Goal: Task Accomplishment & Management: Manage account settings

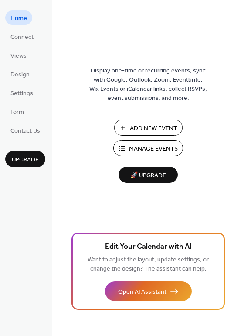
click at [155, 148] on span "Manage Events" at bounding box center [153, 148] width 49 height 9
click at [148, 176] on span "🚀 Upgrade" at bounding box center [148, 176] width 49 height 12
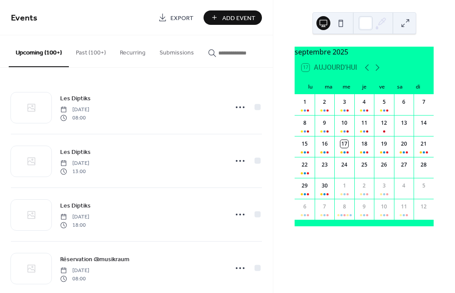
click at [236, 52] on input "button" at bounding box center [244, 52] width 52 height 9
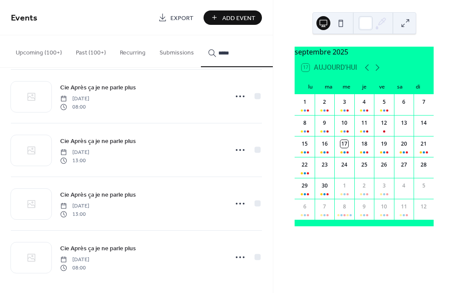
scroll to position [344, 0]
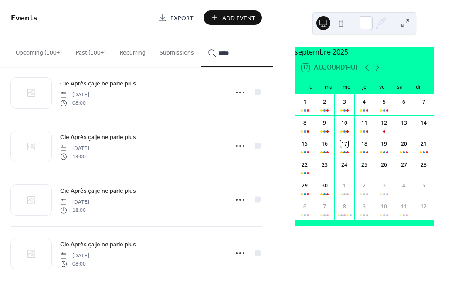
drag, startPoint x: 453, startPoint y: 289, endPoint x: 457, endPoint y: 315, distance: 26.0
click at [379, 71] on icon at bounding box center [378, 67] width 4 height 7
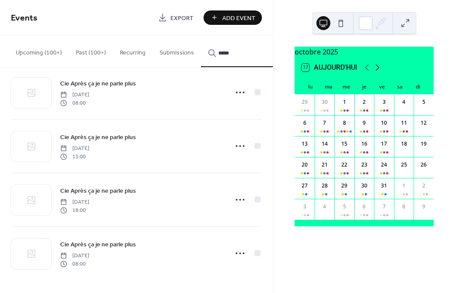
click at [379, 71] on icon at bounding box center [378, 67] width 4 height 7
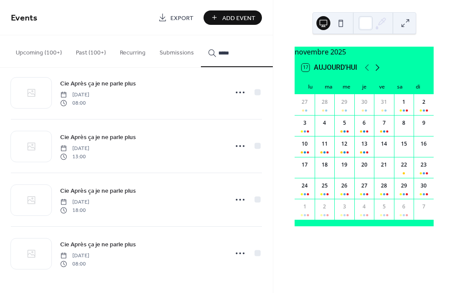
click at [379, 71] on icon at bounding box center [378, 67] width 4 height 7
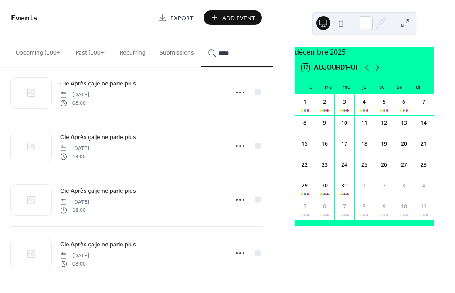
click at [379, 71] on icon at bounding box center [378, 67] width 4 height 7
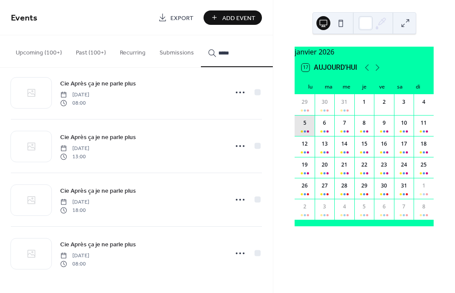
click at [312, 136] on div "5" at bounding box center [305, 125] width 20 height 21
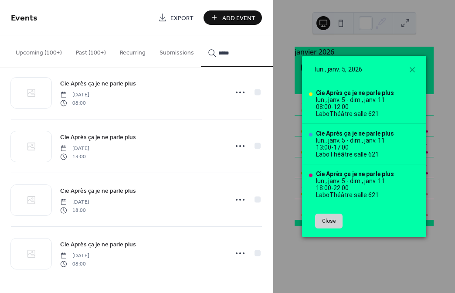
click at [332, 220] on button "Close" at bounding box center [328, 221] width 27 height 15
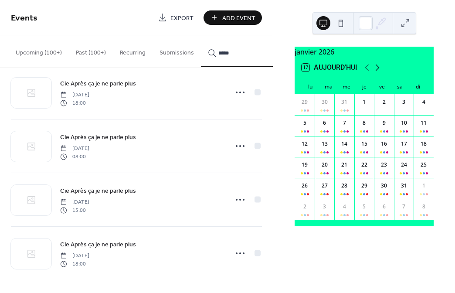
click at [379, 71] on icon at bounding box center [377, 67] width 10 height 10
click at [366, 71] on icon at bounding box center [367, 67] width 4 height 7
click at [311, 134] on div "5" at bounding box center [305, 125] width 20 height 21
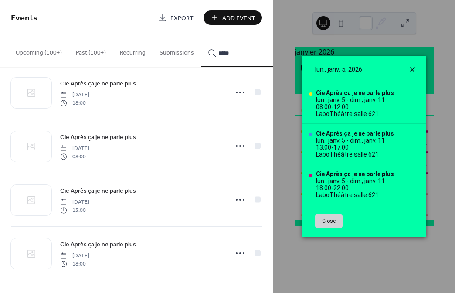
click at [412, 68] on icon at bounding box center [412, 69] width 5 height 5
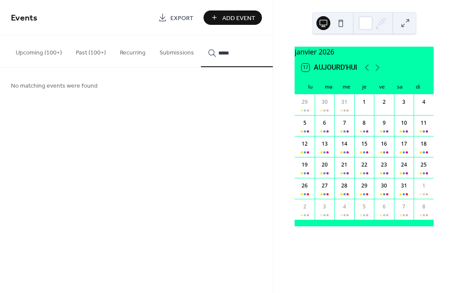
scroll to position [0, 0]
click at [227, 53] on input "*****" at bounding box center [244, 52] width 52 height 9
click at [229, 54] on input "****" at bounding box center [244, 52] width 52 height 9
type input "*****"
click at [225, 15] on span "Add Event" at bounding box center [238, 18] width 33 height 9
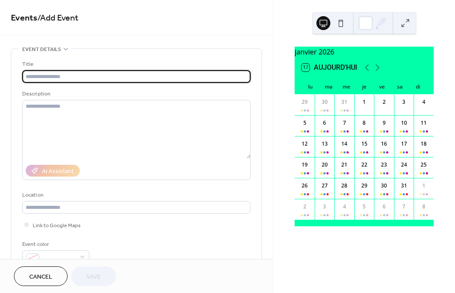
click at [213, 18] on span "Events / Add Event" at bounding box center [136, 18] width 251 height 17
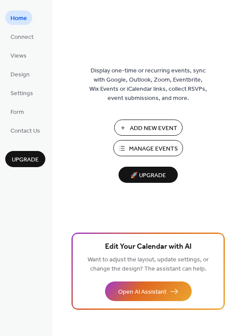
click at [152, 145] on span "Manage Events" at bounding box center [153, 148] width 49 height 9
click at [166, 146] on span "Manage Events" at bounding box center [153, 148] width 49 height 9
click at [153, 149] on span "Manage Events" at bounding box center [153, 148] width 49 height 9
click at [150, 146] on span "Manage Events" at bounding box center [153, 148] width 49 height 9
click at [162, 146] on span "Manage Events" at bounding box center [153, 148] width 49 height 9
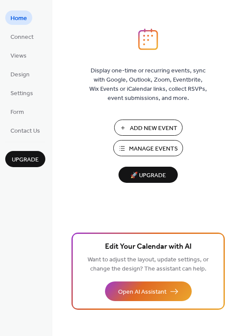
click at [153, 151] on span "Manage Events" at bounding box center [153, 148] width 49 height 9
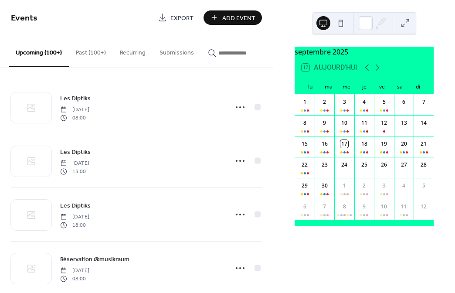
click at [234, 56] on input "button" at bounding box center [244, 52] width 52 height 9
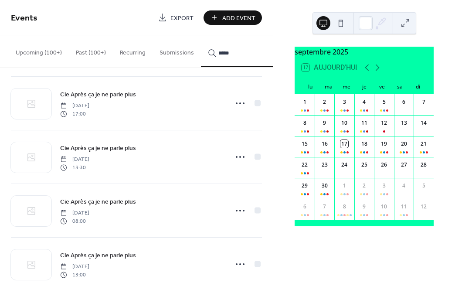
scroll to position [344, 0]
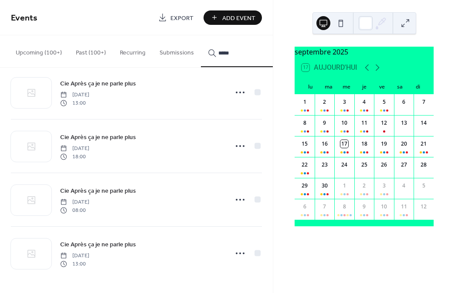
type input "*****"
click at [235, 91] on icon at bounding box center [240, 92] width 14 height 14
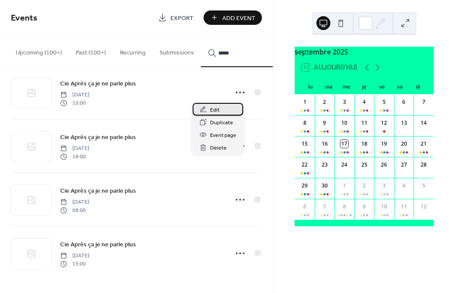
click at [218, 109] on span "Edit" at bounding box center [215, 109] width 10 height 9
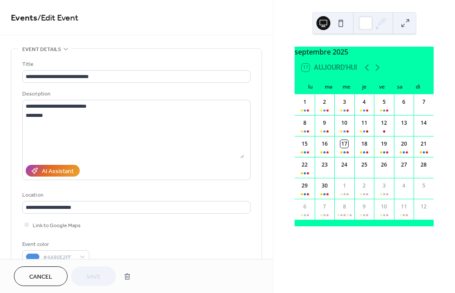
click at [49, 277] on span "Cancel" at bounding box center [40, 276] width 23 height 9
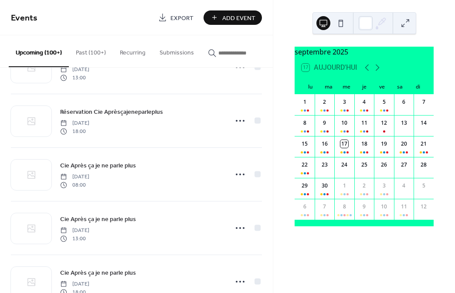
scroll to position [2289, 0]
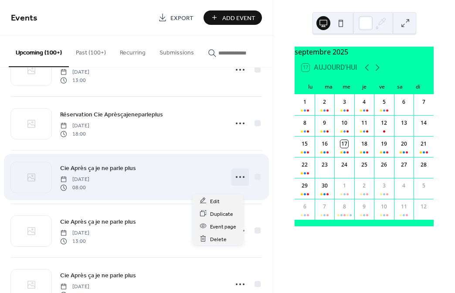
click at [237, 183] on icon at bounding box center [240, 177] width 14 height 14
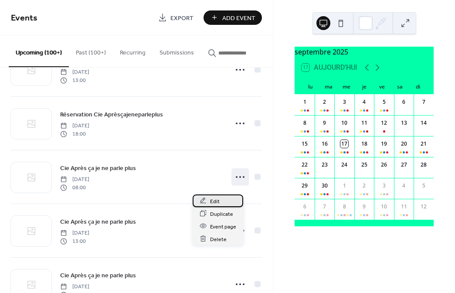
click at [217, 199] on span "Edit" at bounding box center [215, 201] width 10 height 9
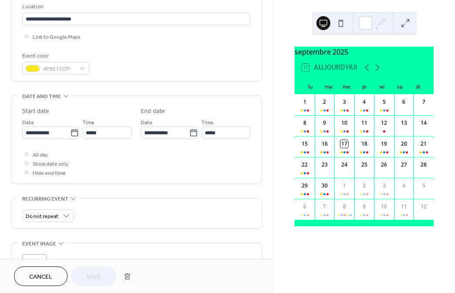
scroll to position [191, 0]
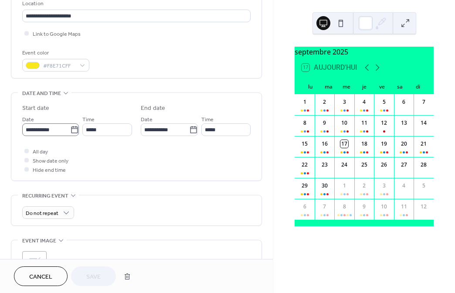
click at [79, 133] on icon at bounding box center [74, 129] width 9 height 9
click at [70, 133] on input "**********" at bounding box center [46, 129] width 48 height 13
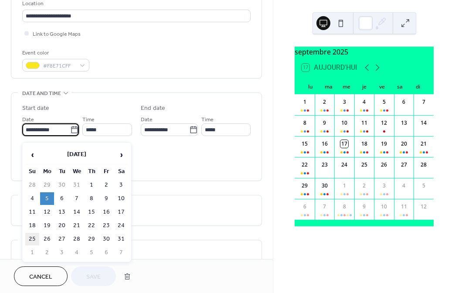
click at [31, 238] on td "25" at bounding box center [32, 239] width 14 height 13
type input "**********"
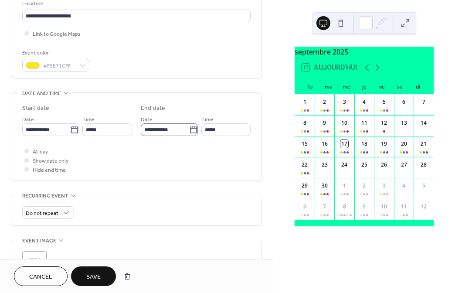
click at [189, 134] on icon at bounding box center [193, 129] width 9 height 9
click at [141, 136] on input "**********" at bounding box center [165, 129] width 48 height 13
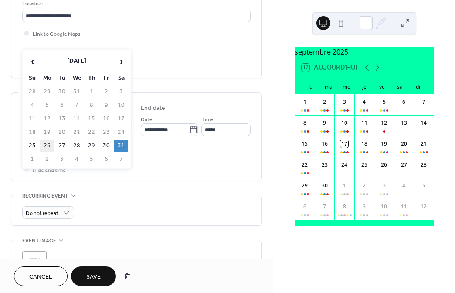
click at [47, 146] on td "26" at bounding box center [47, 145] width 14 height 13
type input "**********"
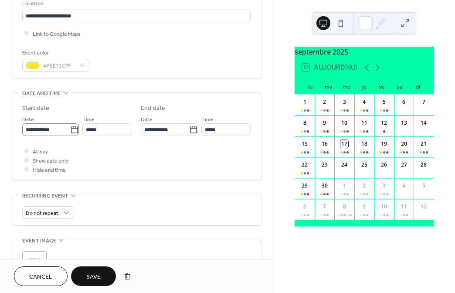
click at [78, 132] on icon at bounding box center [74, 129] width 7 height 7
click at [70, 132] on input "**********" at bounding box center [46, 129] width 48 height 13
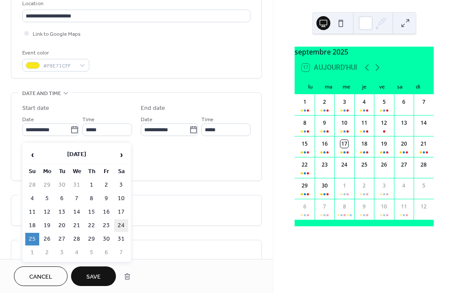
click at [120, 225] on td "24" at bounding box center [121, 225] width 14 height 13
type input "**********"
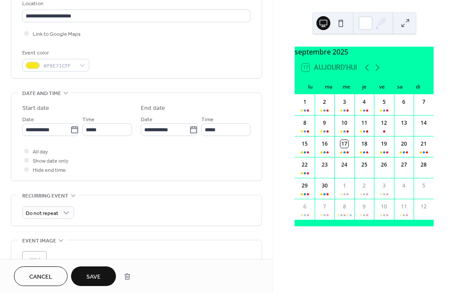
click at [93, 275] on span "Save" at bounding box center [93, 276] width 14 height 9
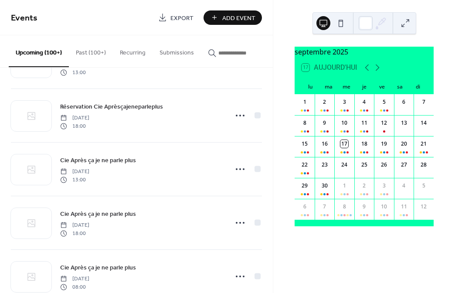
scroll to position [2289, 0]
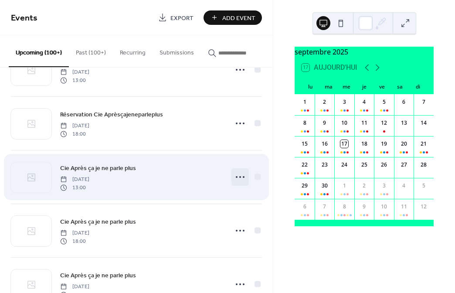
click at [233, 183] on icon at bounding box center [240, 177] width 14 height 14
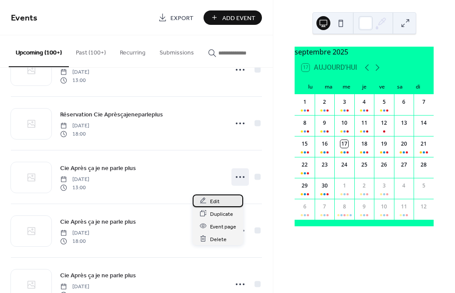
click at [215, 201] on span "Edit" at bounding box center [215, 201] width 10 height 9
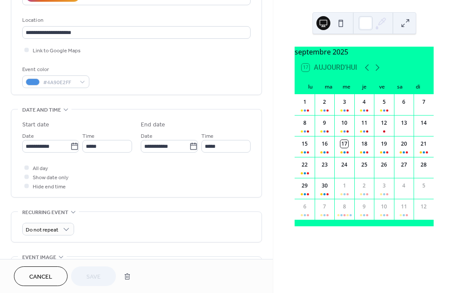
scroll to position [181, 0]
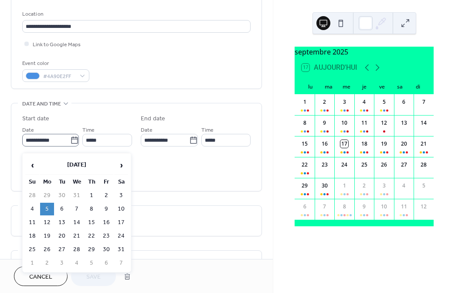
click at [78, 143] on icon at bounding box center [74, 139] width 7 height 7
click at [70, 143] on input "**********" at bounding box center [46, 140] width 48 height 13
click at [120, 237] on td "24" at bounding box center [121, 236] width 14 height 13
type input "**********"
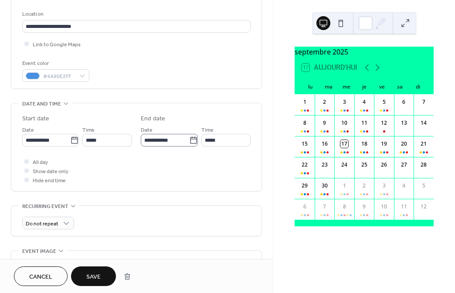
click at [189, 145] on icon at bounding box center [193, 140] width 9 height 9
click at [141, 146] on input "**********" at bounding box center [165, 140] width 48 height 13
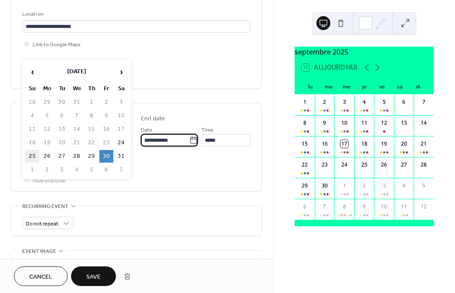
click at [32, 155] on td "25" at bounding box center [32, 156] width 14 height 13
type input "**********"
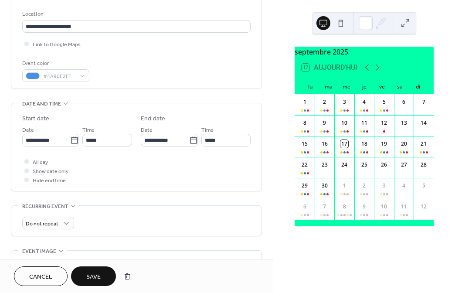
click at [96, 274] on span "Save" at bounding box center [93, 276] width 14 height 9
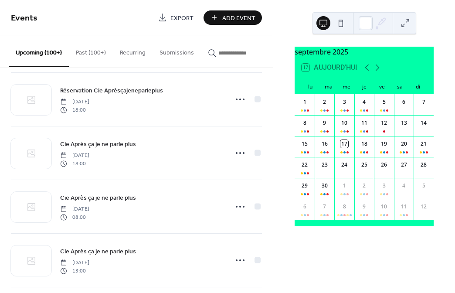
scroll to position [2318, 0]
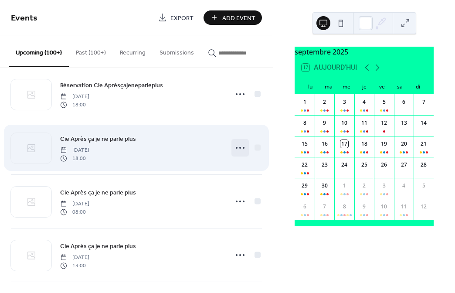
click at [233, 153] on icon at bounding box center [240, 148] width 14 height 14
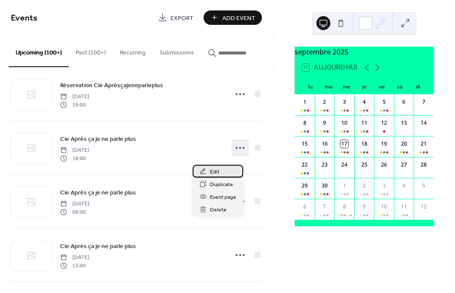
click at [213, 170] on span "Edit" at bounding box center [215, 171] width 10 height 9
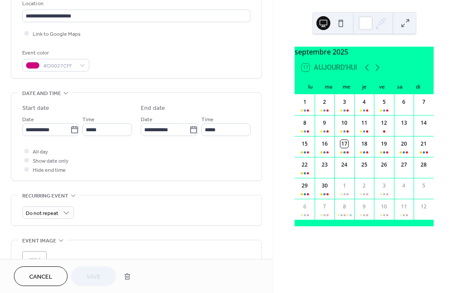
scroll to position [192, 0]
click at [79, 132] on icon at bounding box center [74, 129] width 9 height 9
click at [70, 132] on input "**********" at bounding box center [46, 129] width 48 height 13
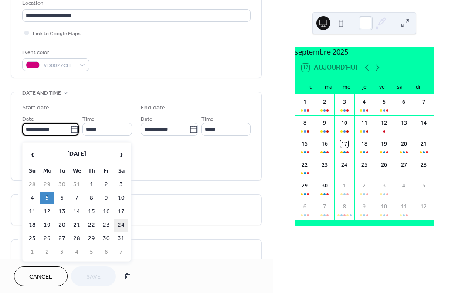
click at [120, 225] on td "24" at bounding box center [121, 225] width 14 height 13
type input "**********"
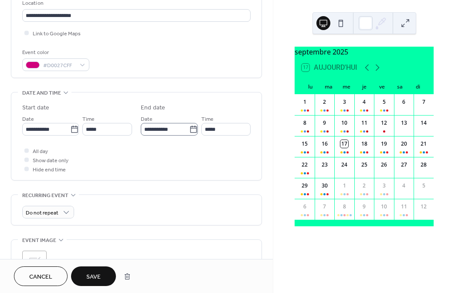
click at [189, 134] on icon at bounding box center [193, 129] width 9 height 9
click at [141, 136] on input "**********" at bounding box center [165, 129] width 48 height 13
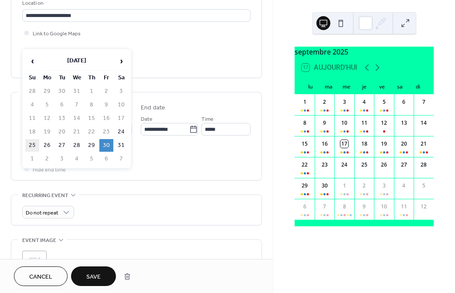
click at [31, 148] on td "25" at bounding box center [32, 145] width 14 height 13
type input "**********"
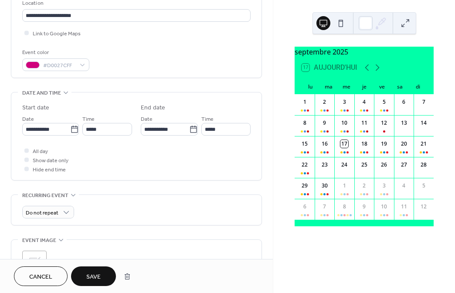
click at [94, 272] on span "Save" at bounding box center [93, 276] width 14 height 9
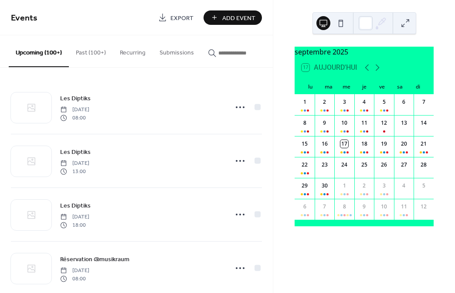
click at [241, 53] on input "button" at bounding box center [244, 52] width 52 height 9
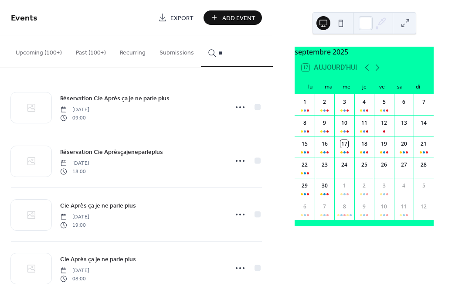
type input "*"
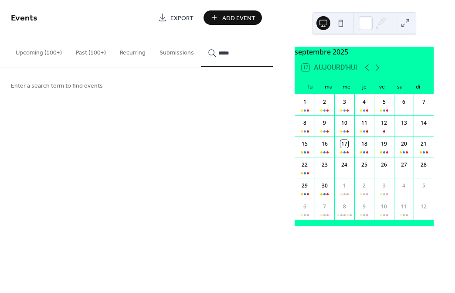
type input "******"
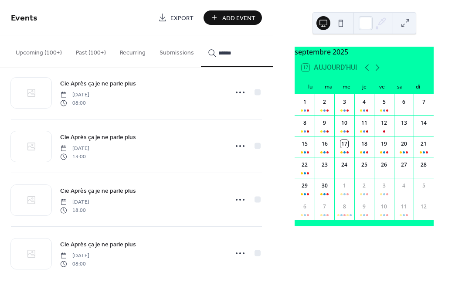
scroll to position [344, 0]
drag, startPoint x: 233, startPoint y: 52, endPoint x: 175, endPoint y: 50, distance: 58.4
click at [218, 50] on input "******" at bounding box center [244, 52] width 52 height 9
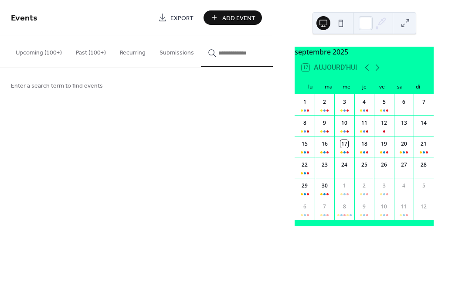
click at [224, 52] on input "button" at bounding box center [244, 52] width 52 height 9
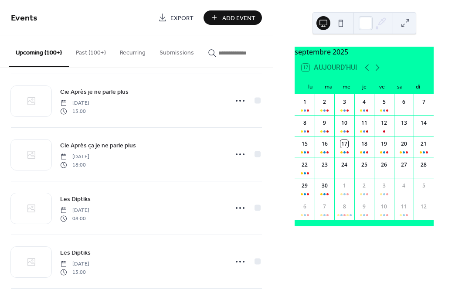
scroll to position [1415, 0]
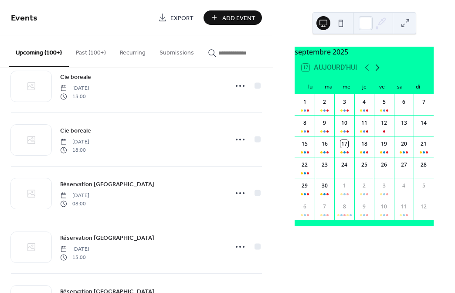
click at [379, 71] on icon at bounding box center [378, 67] width 4 height 7
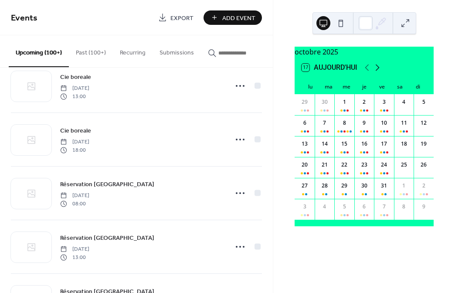
click at [379, 71] on icon at bounding box center [378, 67] width 4 height 7
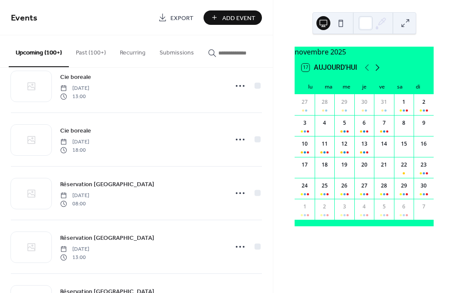
click at [379, 71] on icon at bounding box center [378, 67] width 4 height 7
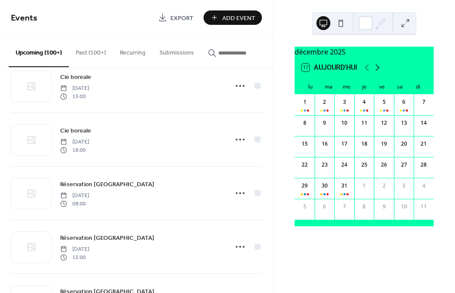
click at [379, 71] on icon at bounding box center [378, 67] width 4 height 7
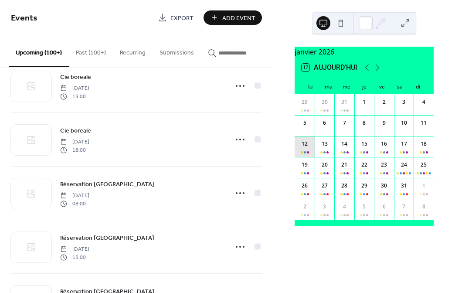
click at [308, 156] on div "12" at bounding box center [305, 146] width 20 height 21
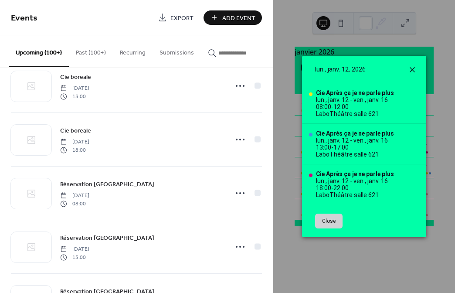
click at [414, 67] on icon at bounding box center [412, 69] width 5 height 5
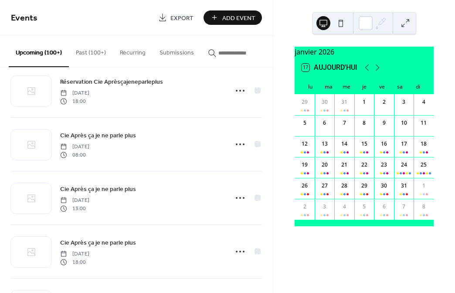
scroll to position [2324, 0]
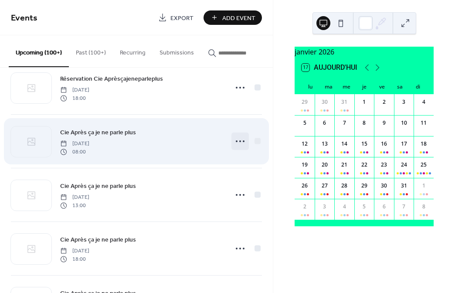
click at [236, 147] on icon at bounding box center [240, 141] width 14 height 14
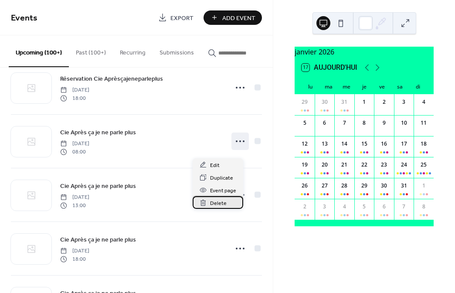
click at [218, 203] on span "Delete" at bounding box center [218, 203] width 17 height 9
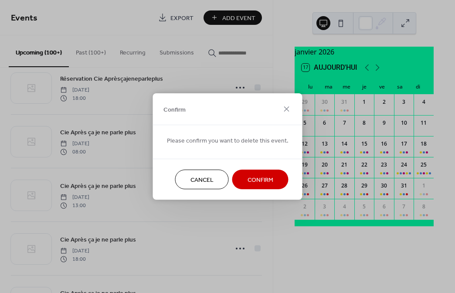
click at [264, 178] on span "Confirm" at bounding box center [261, 180] width 26 height 9
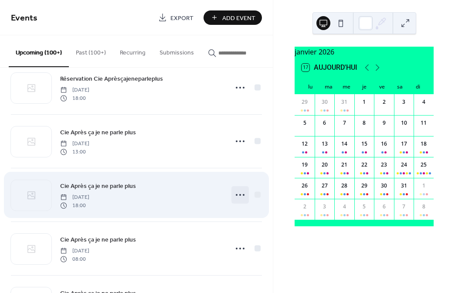
click at [236, 199] on icon at bounding box center [240, 195] width 14 height 14
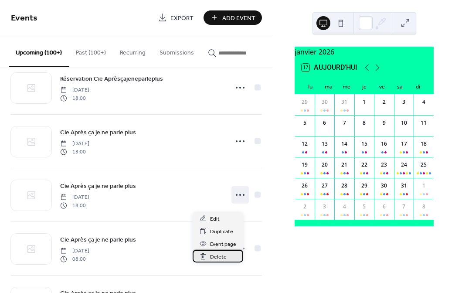
click at [220, 256] on span "Delete" at bounding box center [218, 256] width 17 height 9
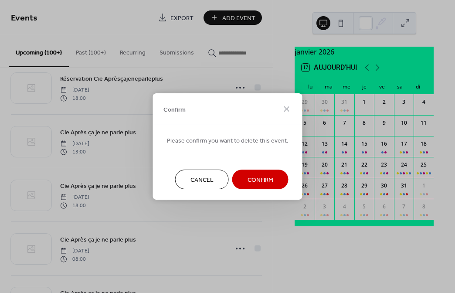
click at [263, 177] on span "Confirm" at bounding box center [261, 180] width 26 height 9
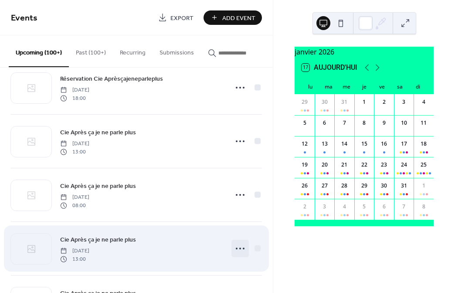
click at [235, 254] on icon at bounding box center [240, 248] width 14 height 14
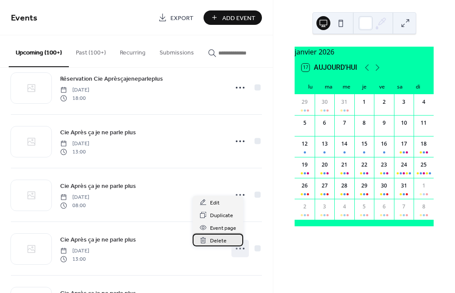
click at [220, 240] on span "Delete" at bounding box center [218, 240] width 17 height 9
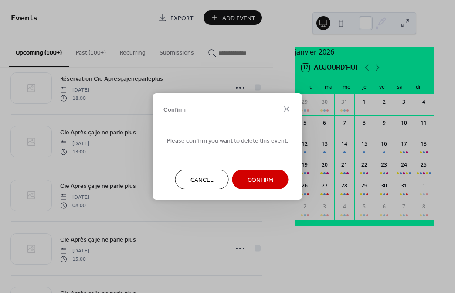
click at [254, 178] on span "Confirm" at bounding box center [261, 180] width 26 height 9
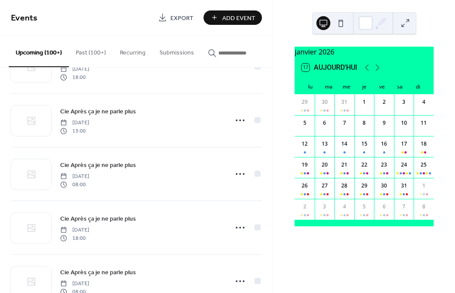
scroll to position [2351, 0]
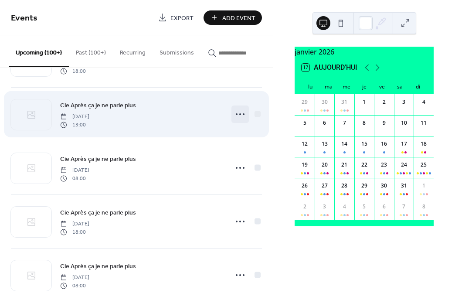
click at [235, 120] on icon at bounding box center [240, 114] width 14 height 14
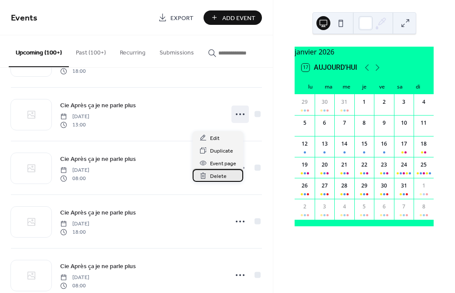
click at [220, 172] on div "Delete" at bounding box center [218, 175] width 51 height 13
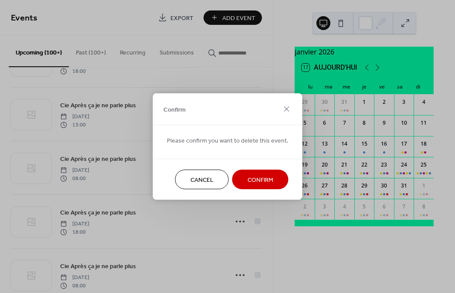
click at [259, 178] on span "Confirm" at bounding box center [261, 180] width 26 height 9
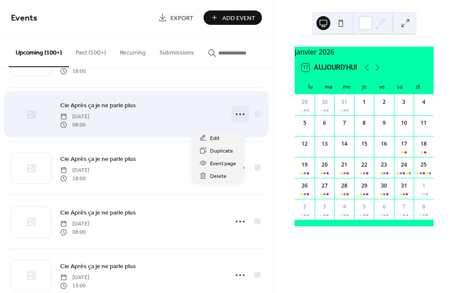
click at [233, 120] on icon at bounding box center [240, 114] width 14 height 14
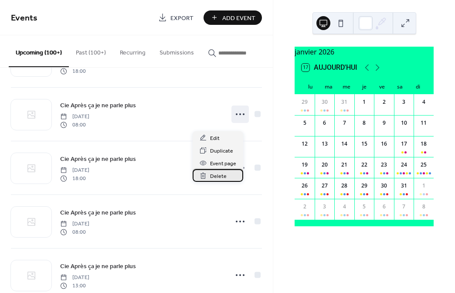
click at [220, 177] on span "Delete" at bounding box center [218, 176] width 17 height 9
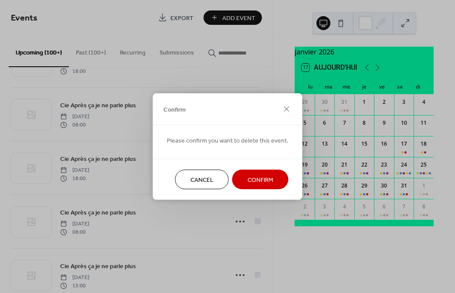
click at [248, 177] on span "Confirm" at bounding box center [261, 180] width 26 height 9
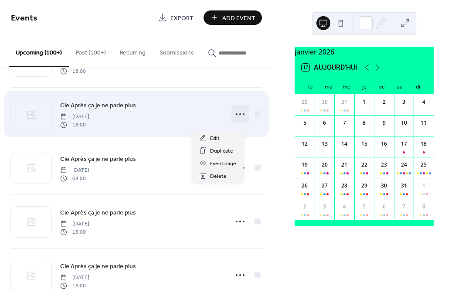
click at [233, 117] on icon at bounding box center [240, 114] width 14 height 14
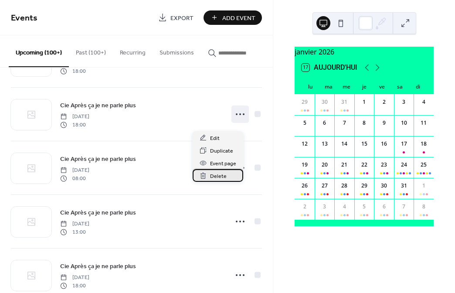
click at [218, 178] on span "Delete" at bounding box center [218, 176] width 17 height 9
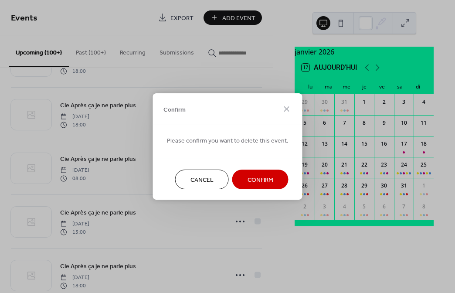
click at [260, 176] on span "Confirm" at bounding box center [261, 180] width 26 height 9
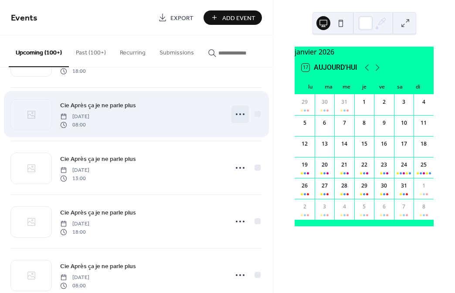
click at [233, 119] on icon at bounding box center [240, 114] width 14 height 14
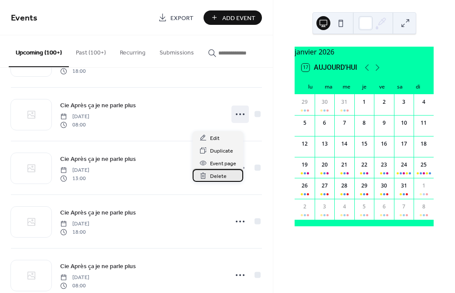
click at [218, 176] on span "Delete" at bounding box center [218, 176] width 17 height 9
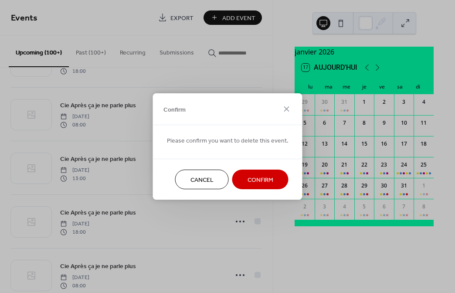
click at [253, 178] on span "Confirm" at bounding box center [261, 180] width 26 height 9
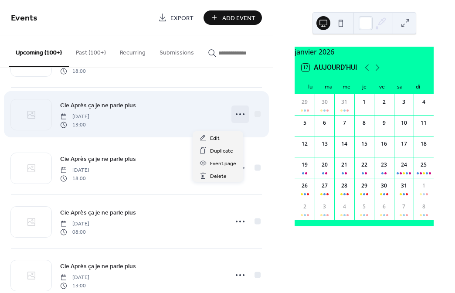
click at [234, 118] on icon at bounding box center [240, 114] width 14 height 14
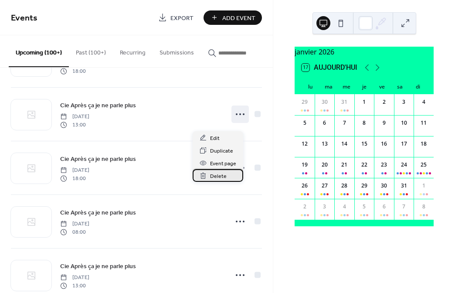
click at [221, 178] on span "Delete" at bounding box center [218, 176] width 17 height 9
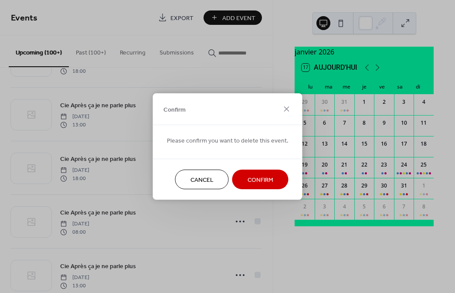
click at [260, 176] on span "Confirm" at bounding box center [261, 180] width 26 height 9
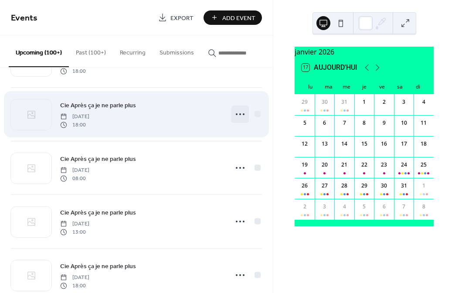
click at [233, 120] on icon at bounding box center [240, 114] width 14 height 14
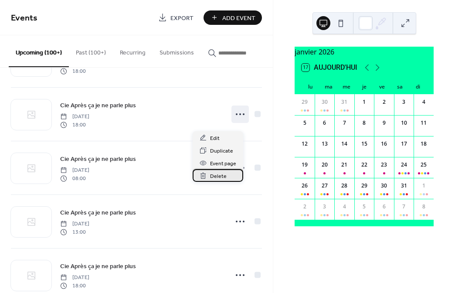
click at [219, 176] on span "Delete" at bounding box center [218, 176] width 17 height 9
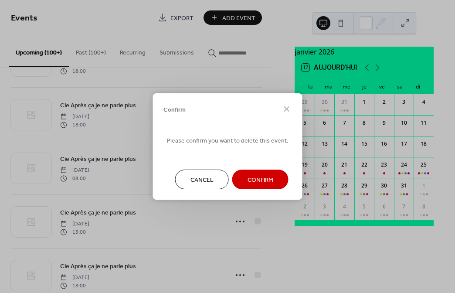
click at [265, 180] on span "Confirm" at bounding box center [261, 180] width 26 height 9
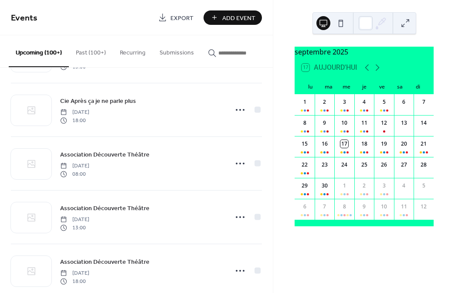
scroll to position [2468, 0]
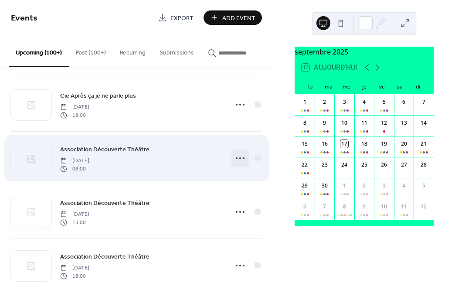
click at [237, 163] on icon at bounding box center [240, 158] width 14 height 14
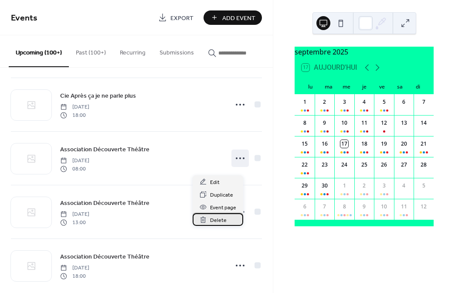
click at [218, 220] on span "Delete" at bounding box center [218, 220] width 17 height 9
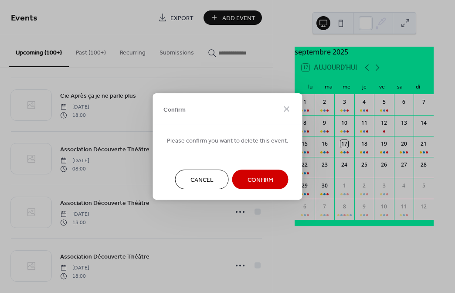
click at [255, 178] on span "Confirm" at bounding box center [261, 180] width 26 height 9
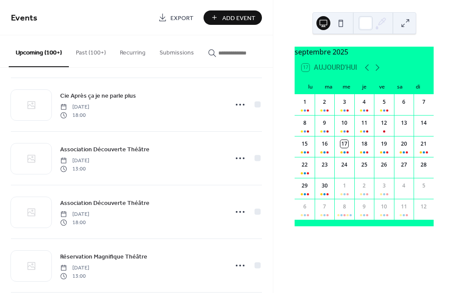
scroll to position [2433, 0]
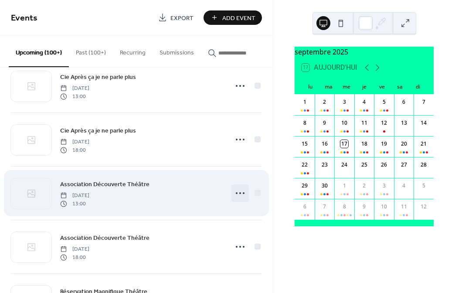
click at [239, 194] on circle at bounding box center [240, 193] width 2 height 2
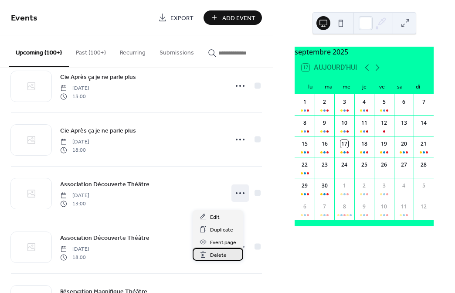
click at [214, 254] on span "Delete" at bounding box center [218, 255] width 17 height 9
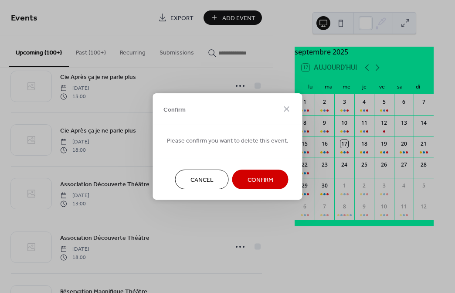
click at [256, 177] on span "Confirm" at bounding box center [261, 180] width 26 height 9
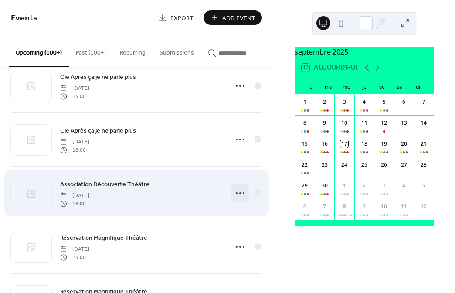
click at [239, 194] on circle at bounding box center [240, 193] width 2 height 2
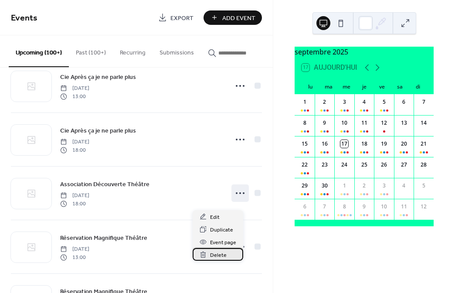
click at [217, 253] on span "Delete" at bounding box center [218, 255] width 17 height 9
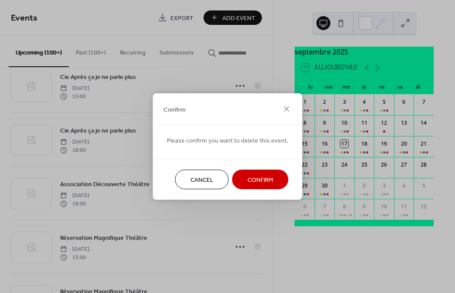
click at [258, 177] on span "Confirm" at bounding box center [261, 180] width 26 height 9
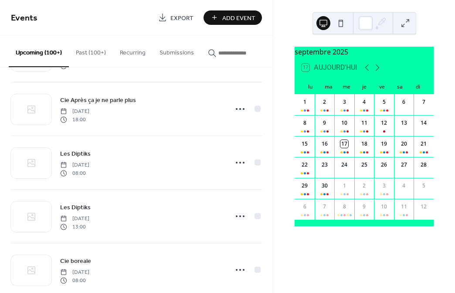
scroll to position [1261, 0]
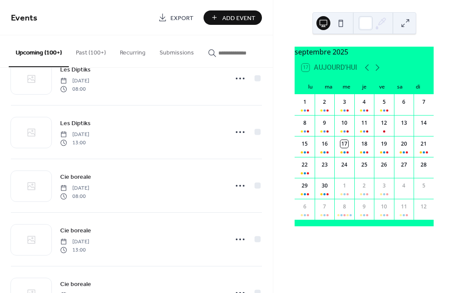
click at [228, 55] on input "button" at bounding box center [244, 52] width 52 height 9
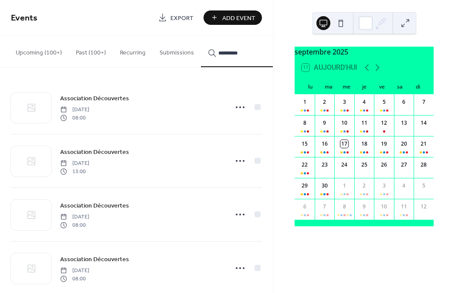
type input "**********"
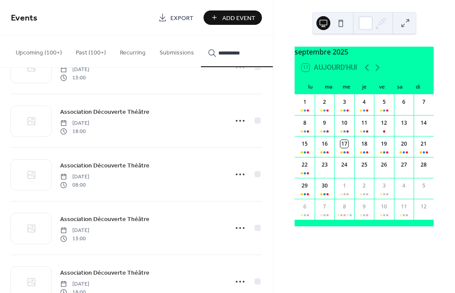
scroll to position [344, 0]
